Goal: Find specific page/section: Find specific page/section

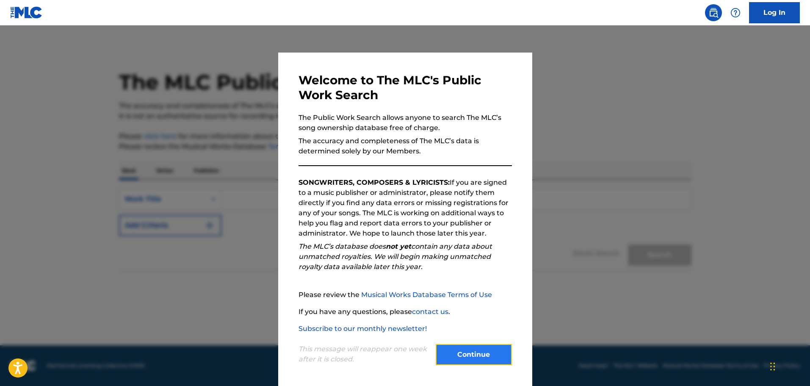
click at [490, 352] on button "Continue" at bounding box center [474, 354] width 76 height 21
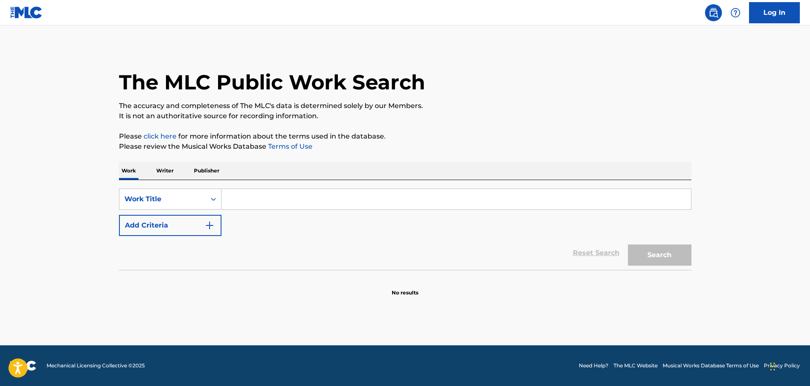
click at [271, 199] on input "Search Form" at bounding box center [456, 199] width 470 height 20
type input "yerinde dur"
click at [651, 259] on button "Search" at bounding box center [660, 254] width 64 height 21
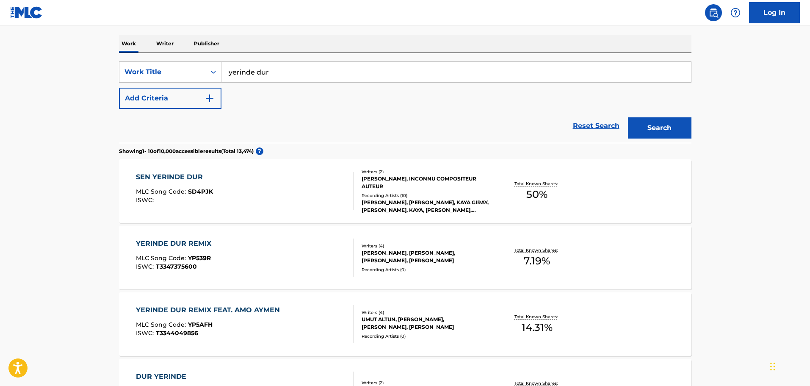
scroll to position [169, 0]
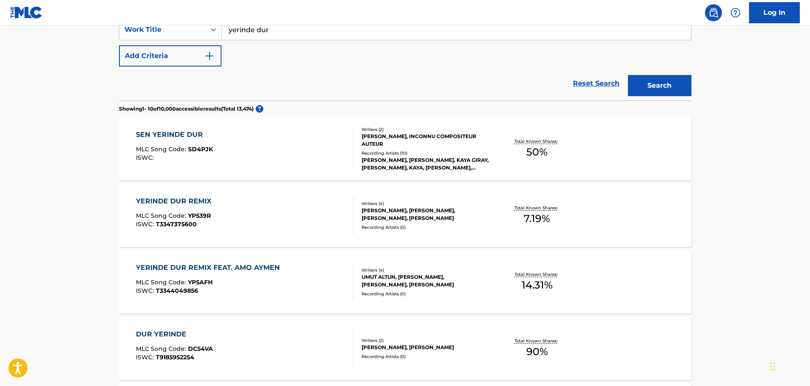
click at [462, 255] on div "YERINDE DUR REMIX FEAT. AMO AYMEN MLC Song Code : YP5AFH ISWC : T3344049856 Wri…" at bounding box center [405, 282] width 572 height 64
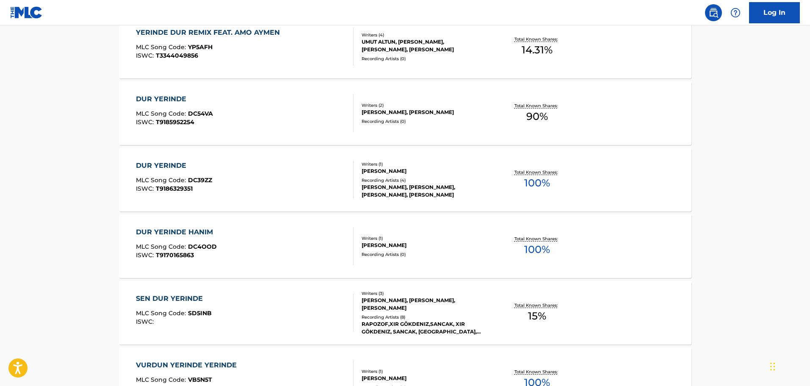
scroll to position [296, 0]
